Goal: Navigation & Orientation: Find specific page/section

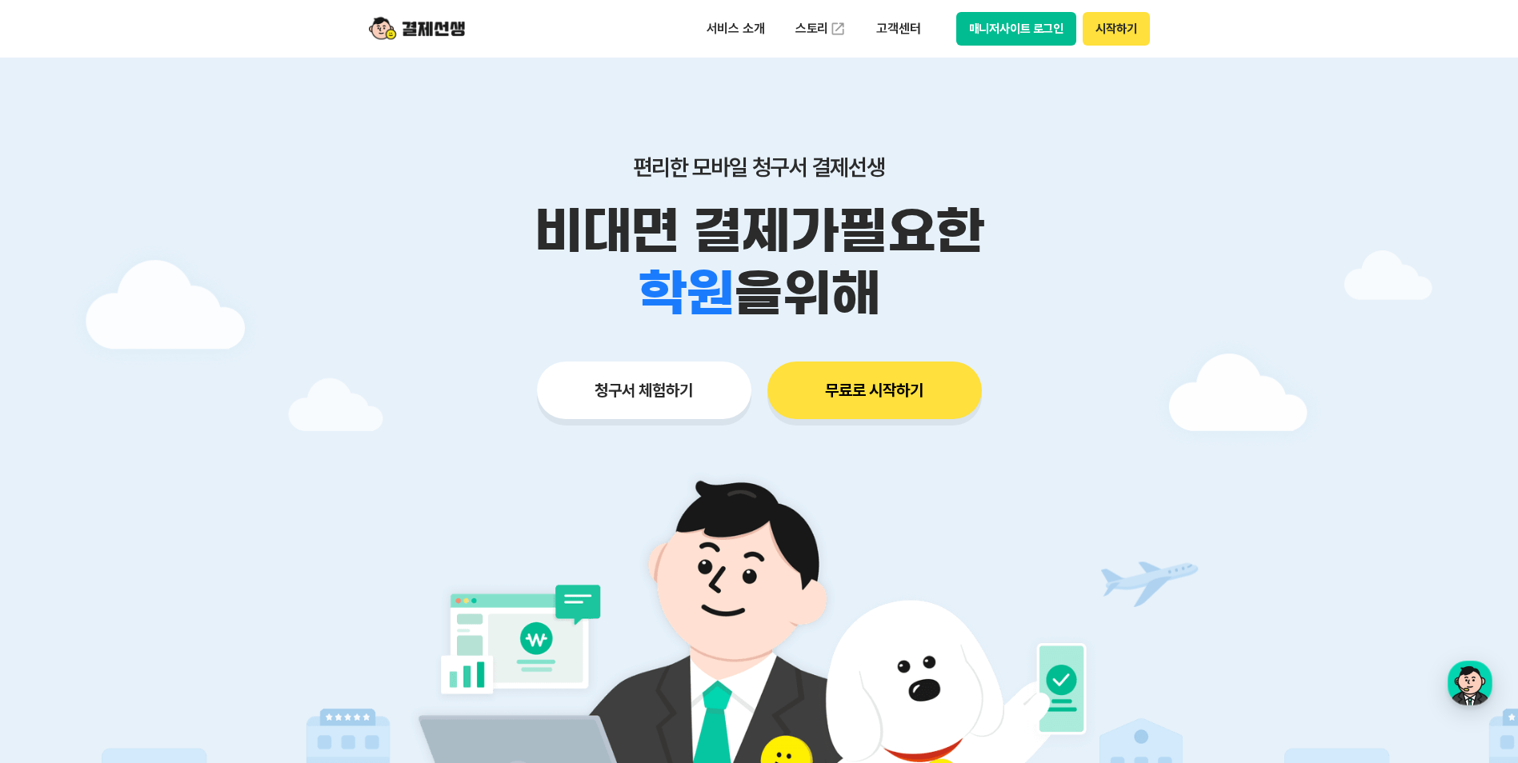
click at [1021, 30] on button "매니저사이트 로그인" at bounding box center [1016, 29] width 121 height 34
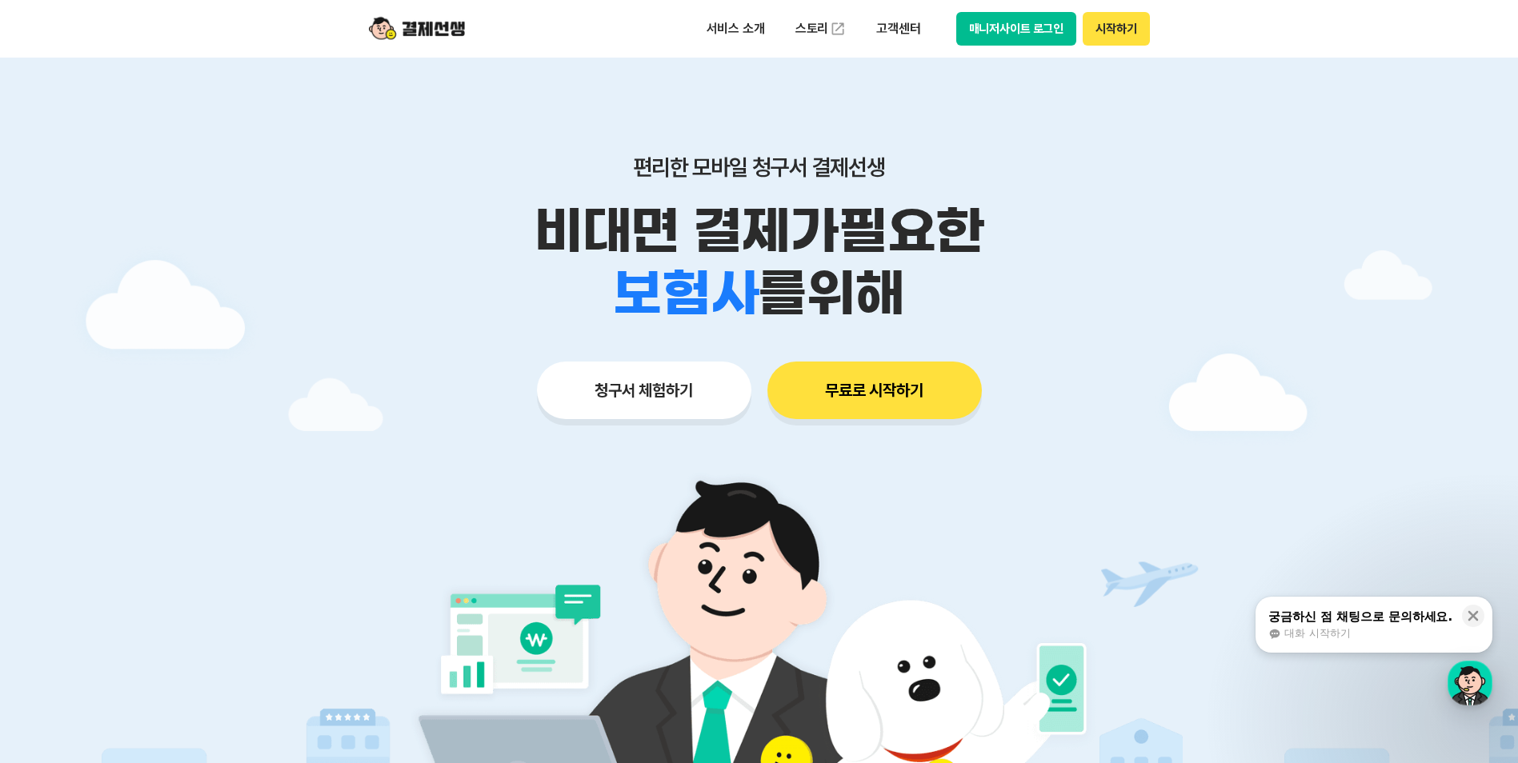
click at [1128, 318] on div "학원 공부방 호텔 쇼핑몰 병원 배달 보험사 항공사 골프장 를 위해" at bounding box center [759, 293] width 819 height 62
click at [1472, 616] on icon at bounding box center [1473, 616] width 10 height 10
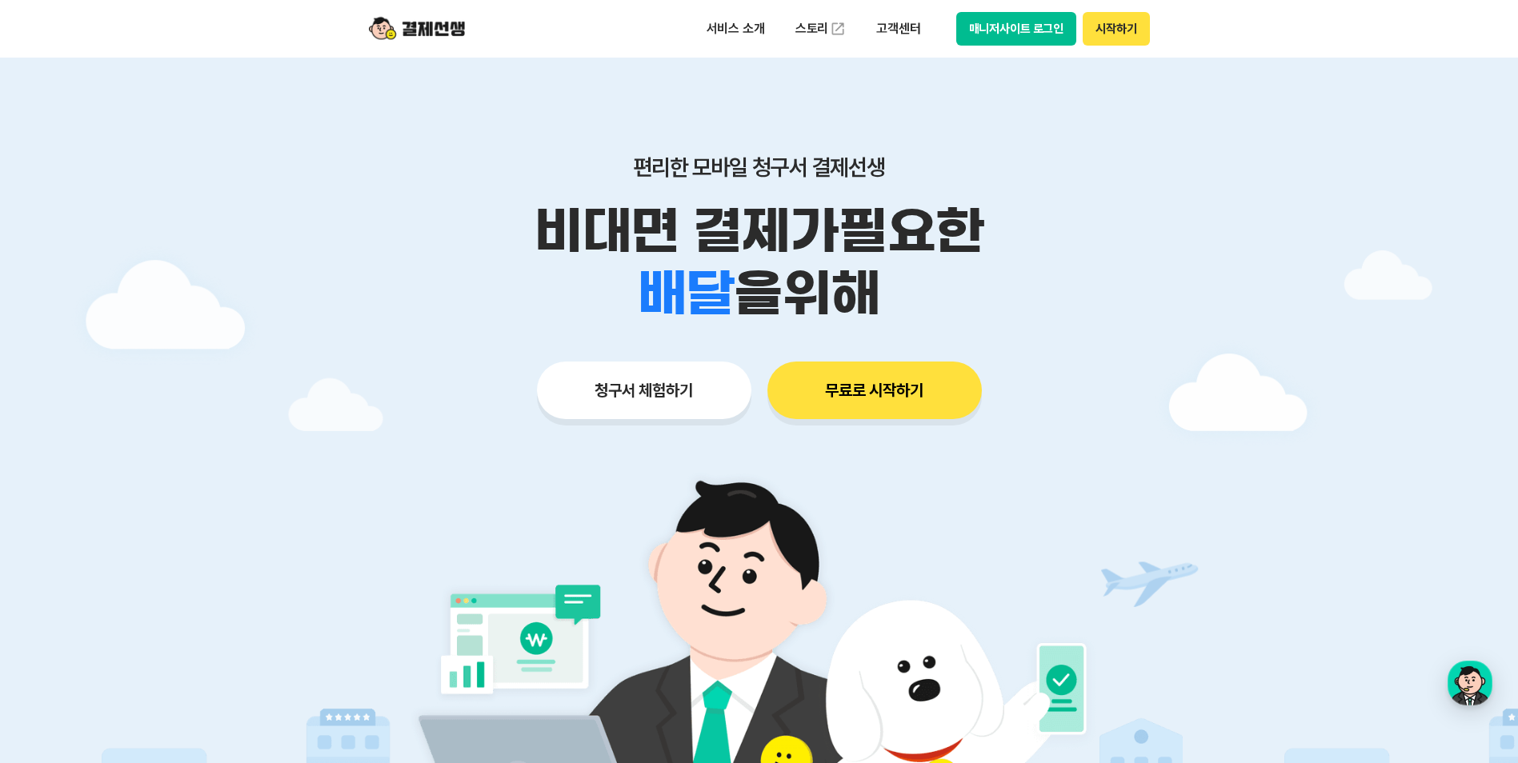
click at [1140, 185] on div "편리한 모바일 청구서 결제선생 비대면 결제가 필요한 학원 공부방 호텔 쇼핑몰 병원 배달 보험사 항공사 골프장 을 위해" at bounding box center [759, 239] width 819 height 171
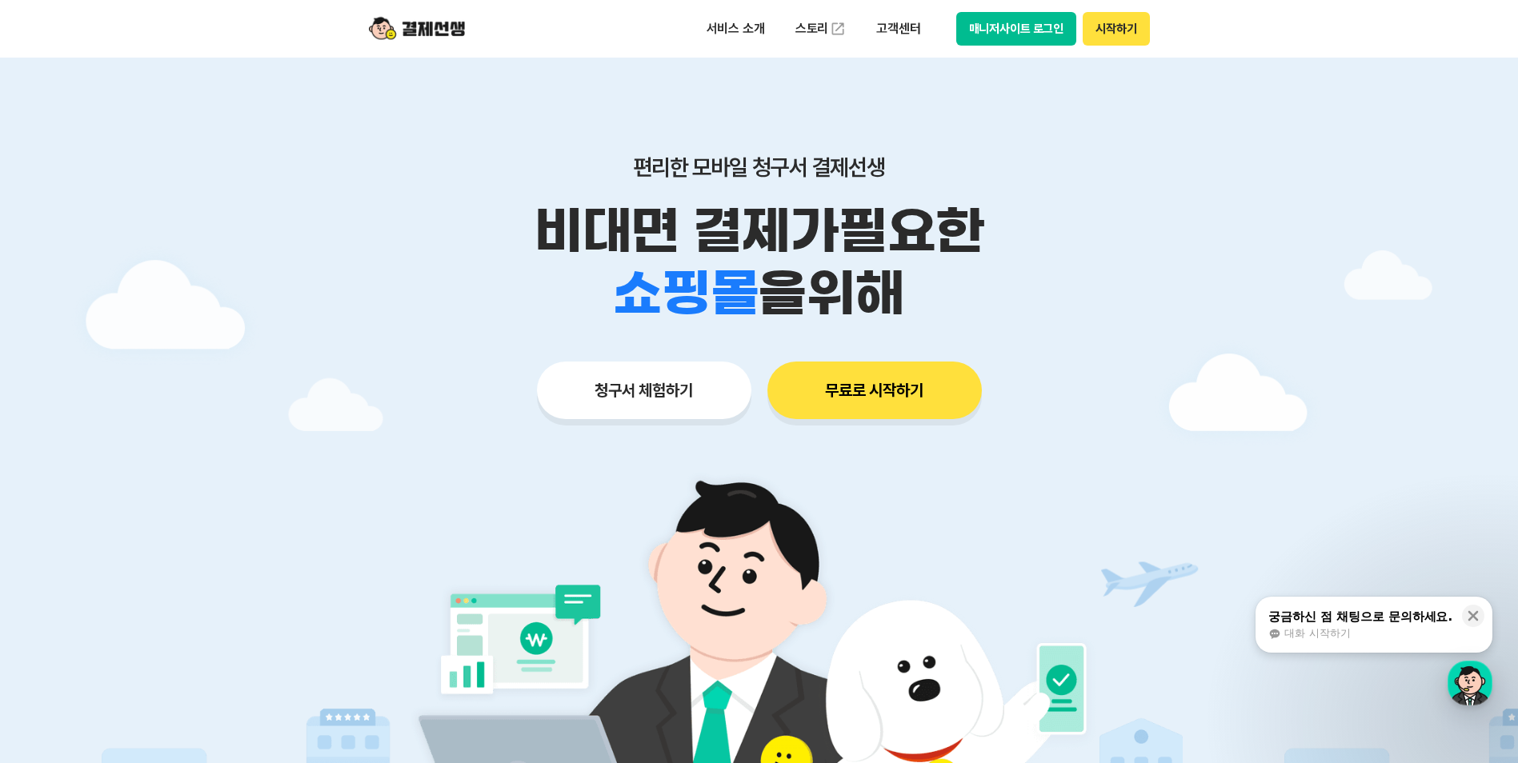
click at [999, 37] on button "매니저사이트 로그인" at bounding box center [1016, 29] width 121 height 34
